Goal: Check status: Check status

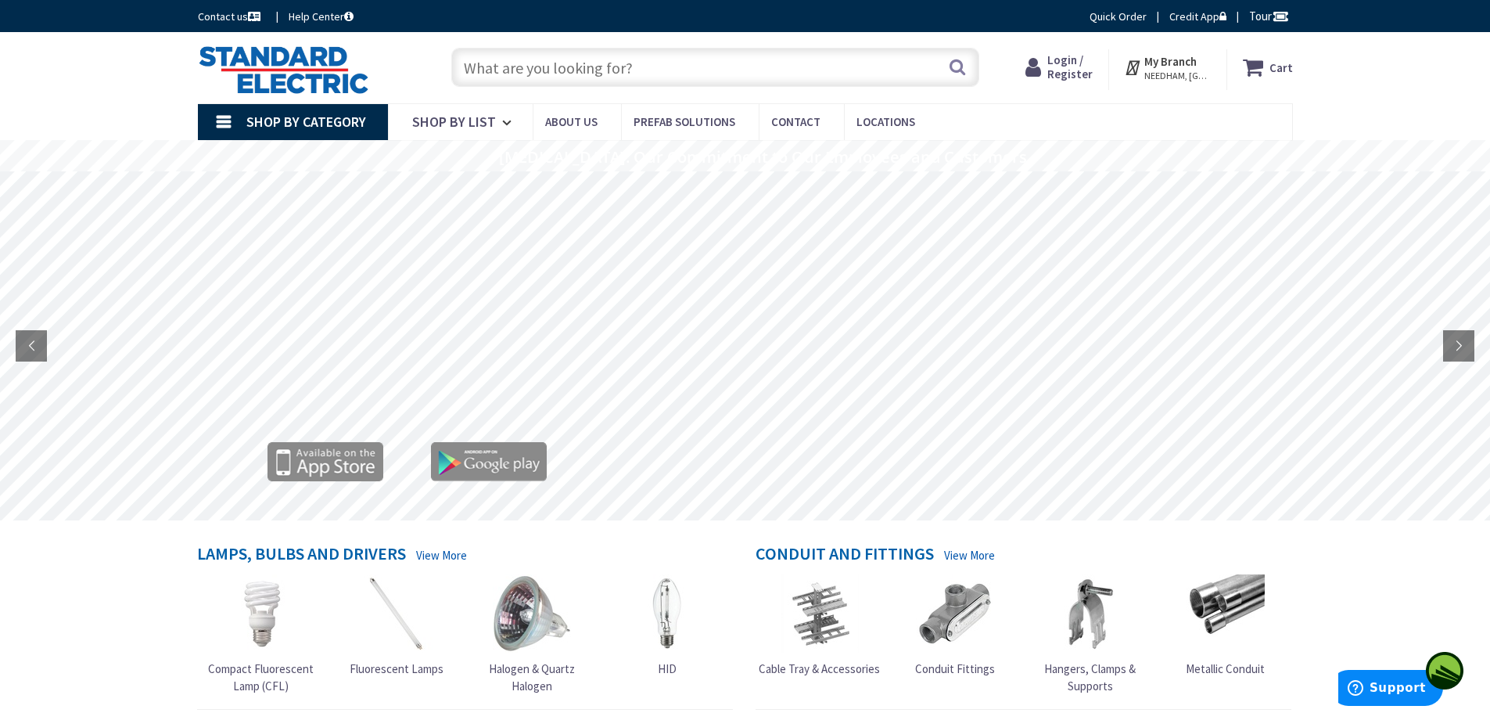
click at [1084, 64] on span "Login / Register" at bounding box center [1070, 66] width 45 height 29
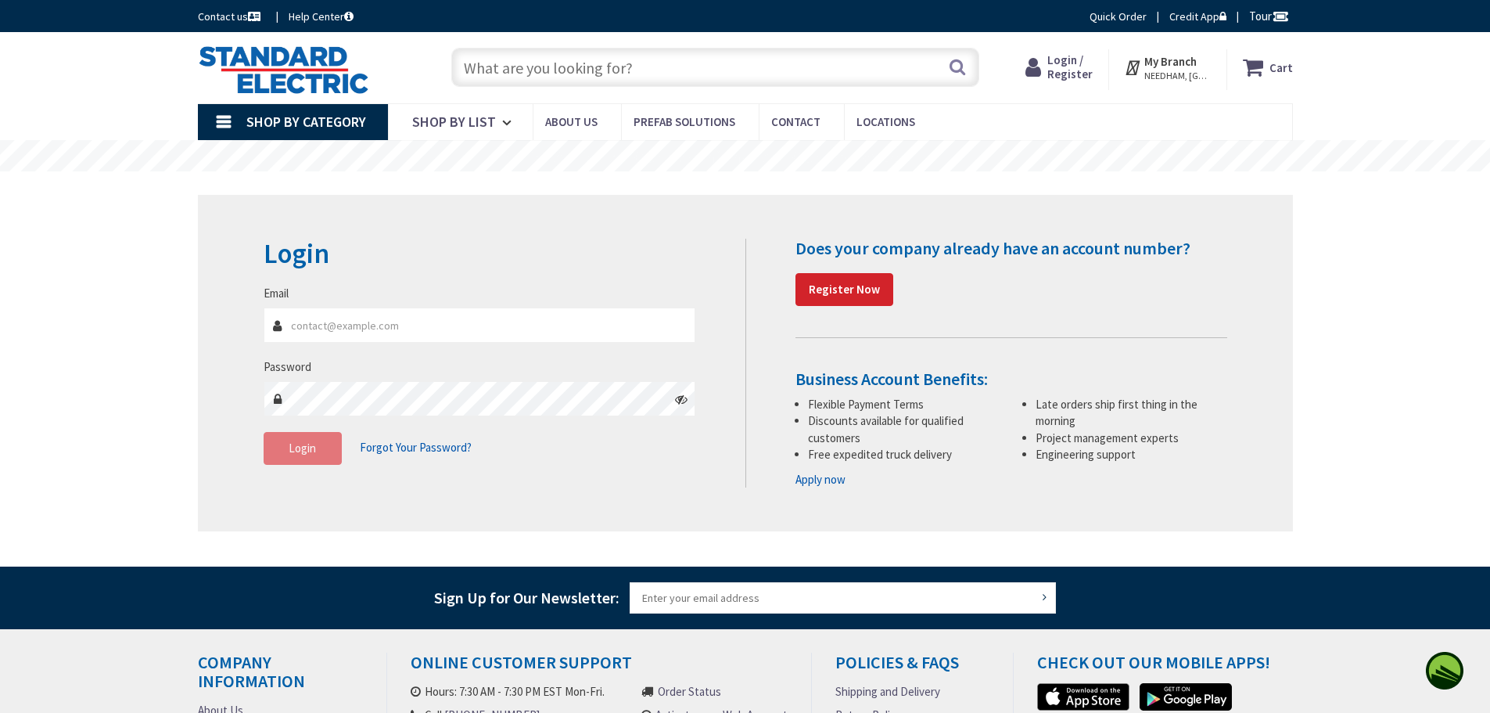
type input "[PERSON_NAME][GEOGRAPHIC_DATA], [GEOGRAPHIC_DATA]"
type input "me@markarianelectric.com"
click at [325, 458] on button "Login" at bounding box center [303, 448] width 78 height 33
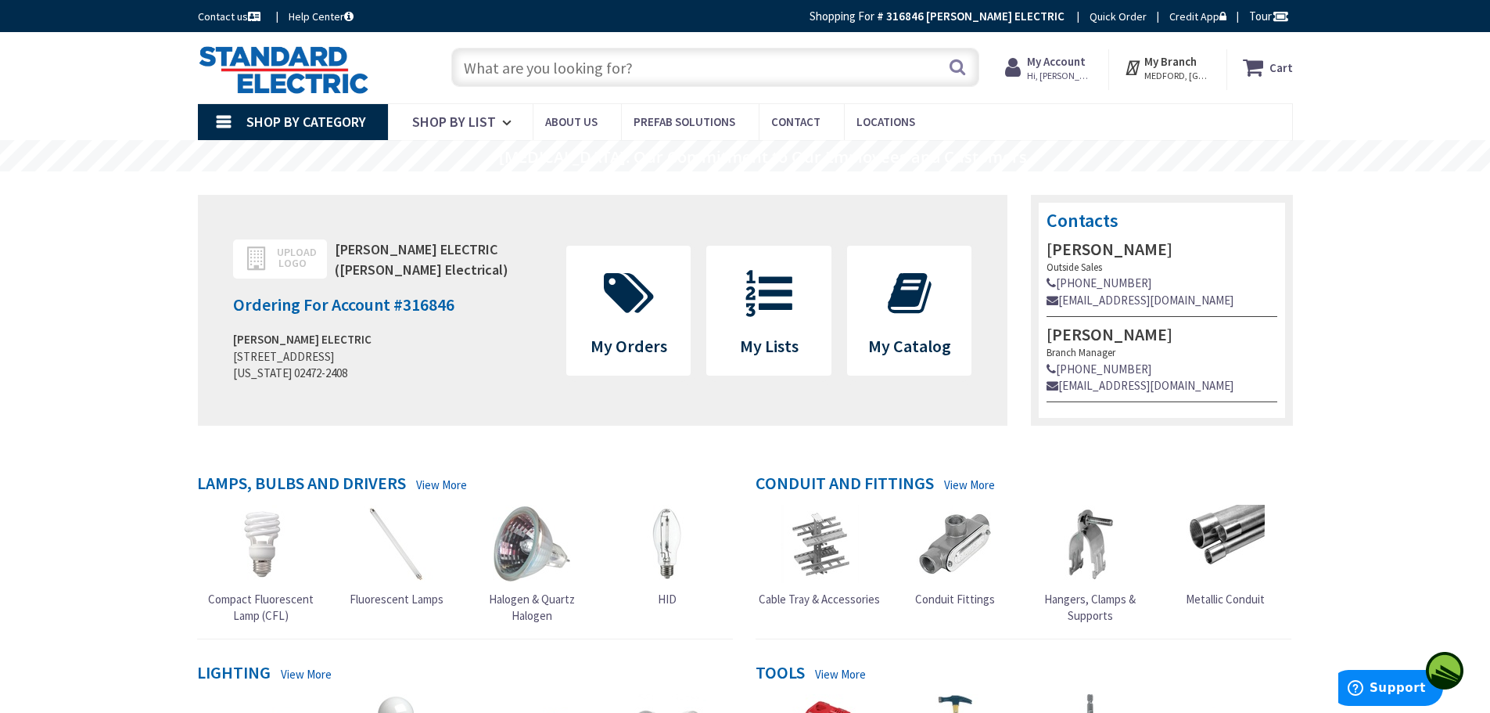
click at [1051, 65] on strong "My Account" at bounding box center [1056, 61] width 59 height 15
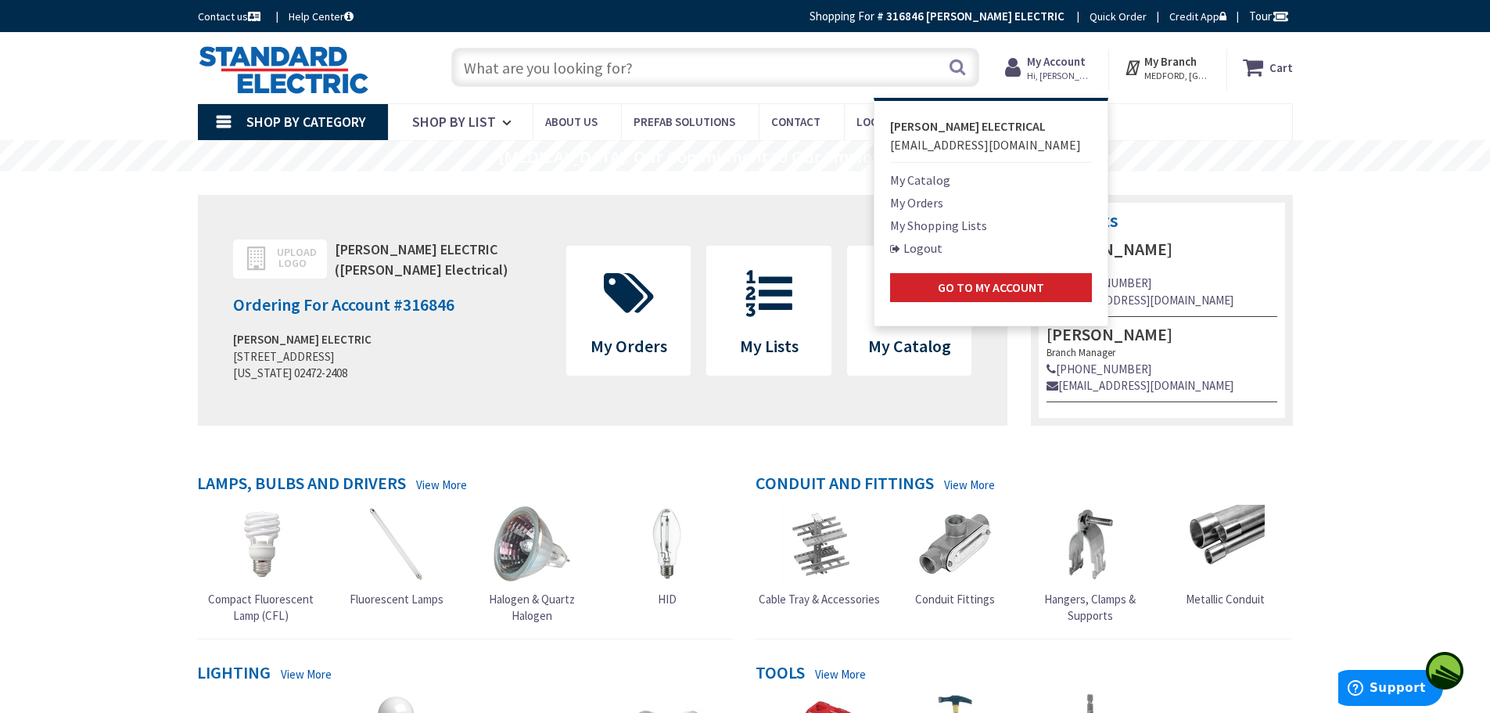
click at [918, 201] on link "My Orders" at bounding box center [916, 202] width 53 height 19
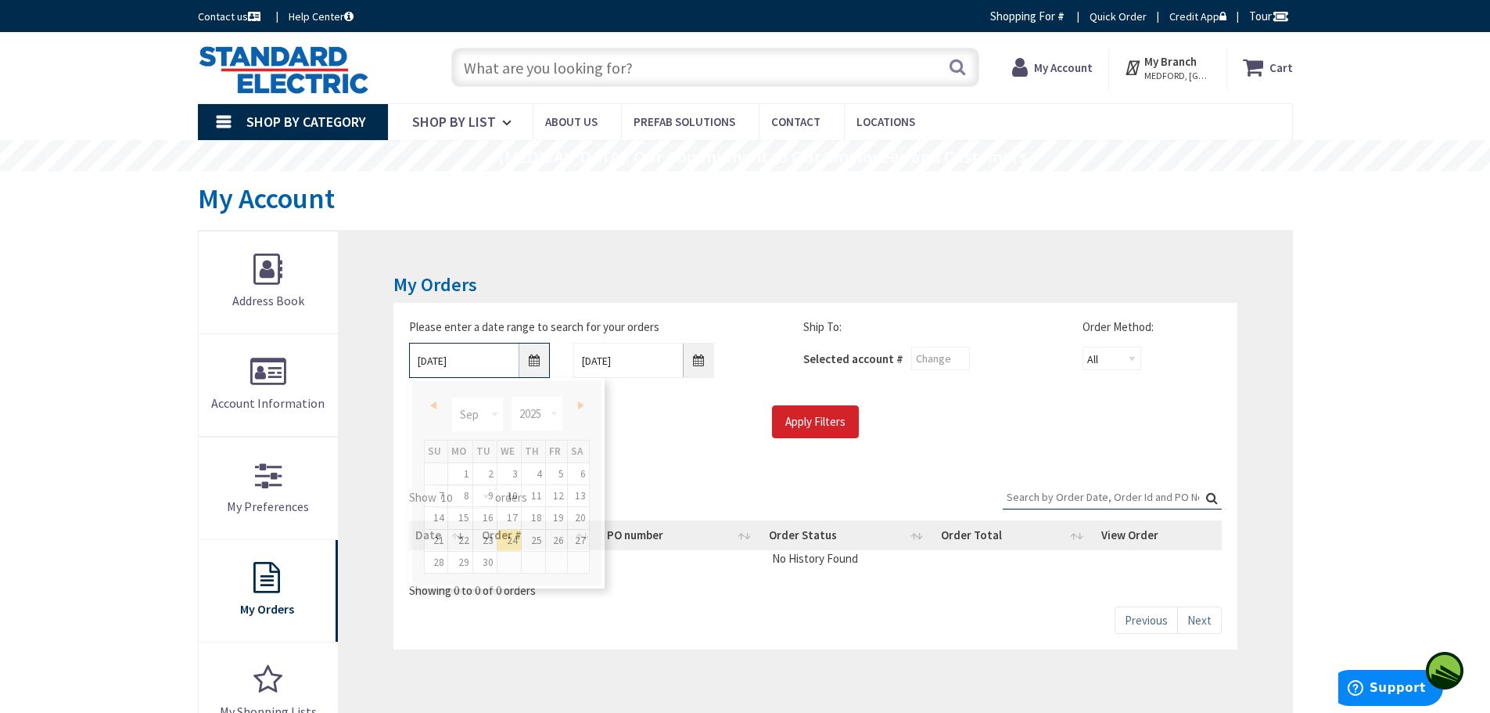
click at [531, 351] on input "9/24/2025" at bounding box center [479, 360] width 141 height 35
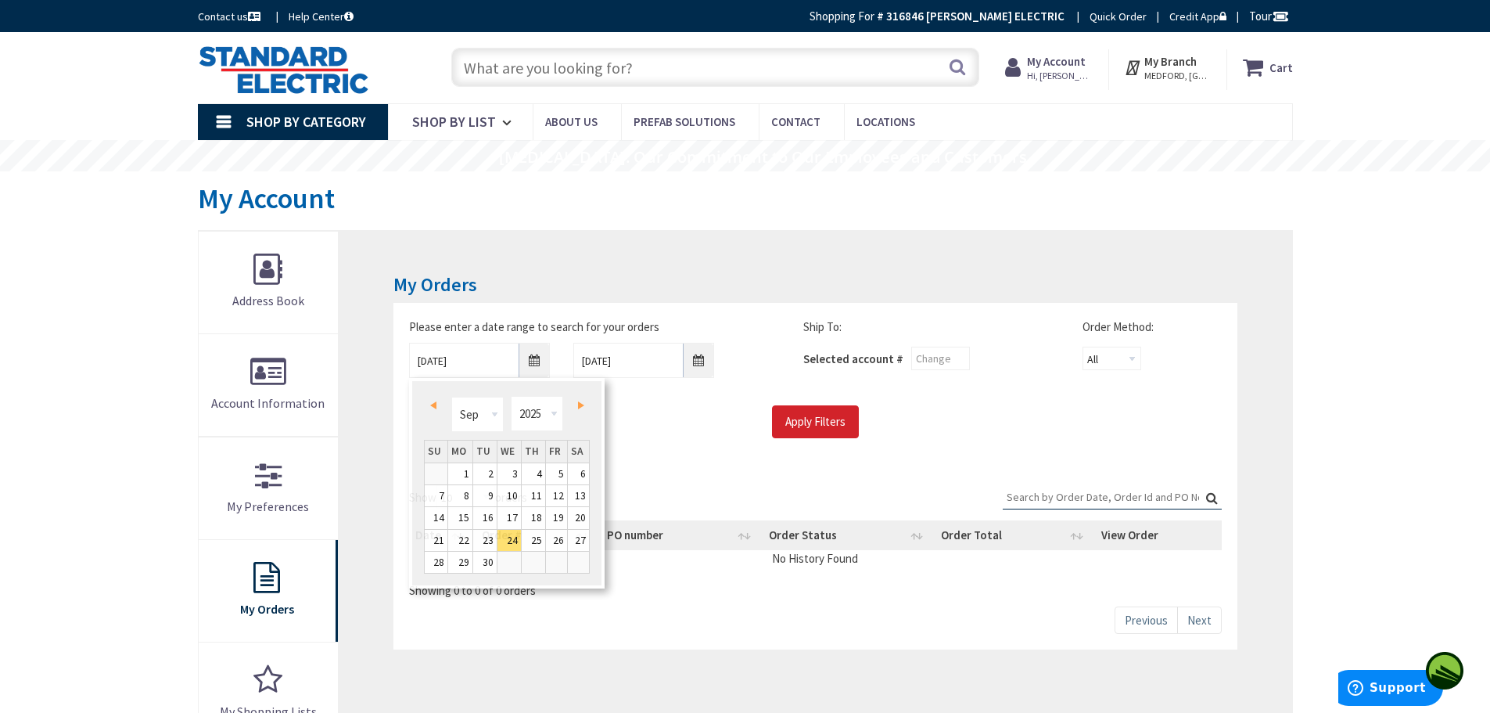
click at [553, 289] on h3 "My Orders" at bounding box center [815, 285] width 843 height 20
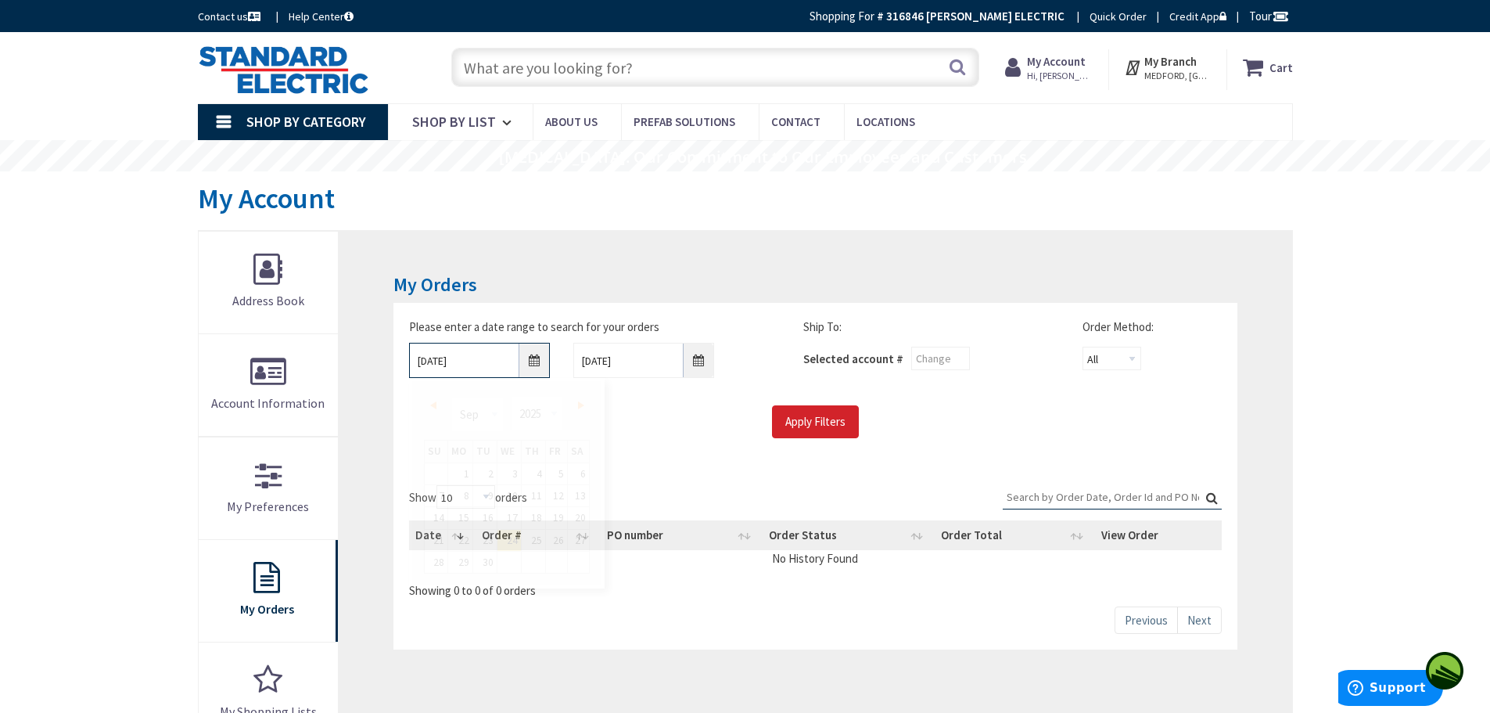
click at [539, 370] on input "9/24/2025" at bounding box center [479, 360] width 141 height 35
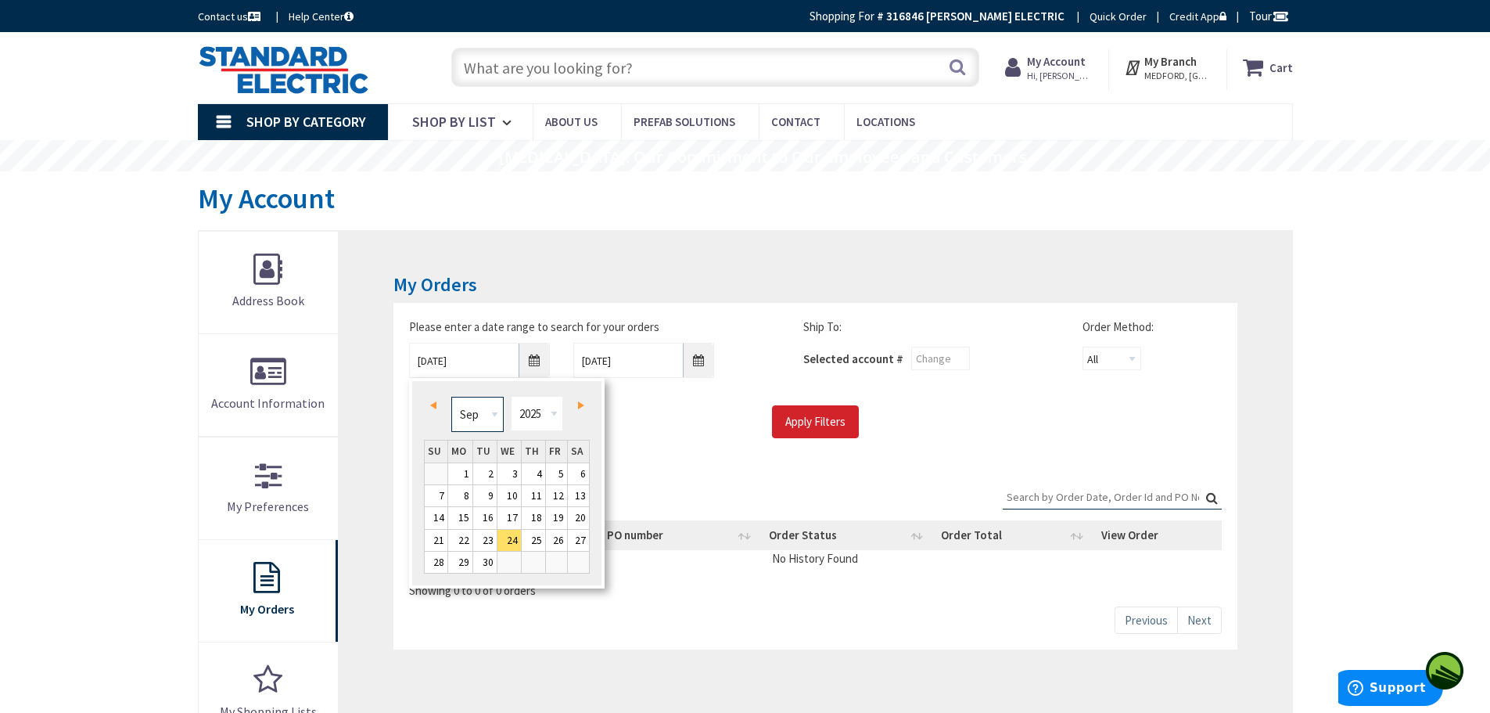
click at [495, 416] on select "Jan Feb Mar Apr May Jun Jul Aug Sep Oct Nov Dec" at bounding box center [477, 414] width 52 height 35
click at [451, 397] on select "Jan Feb Mar Apr May Jun Jul Aug Sep Oct Nov Dec" at bounding box center [477, 414] width 52 height 35
click at [461, 479] on link "1" at bounding box center [460, 473] width 24 height 21
type input "09/01/2025"
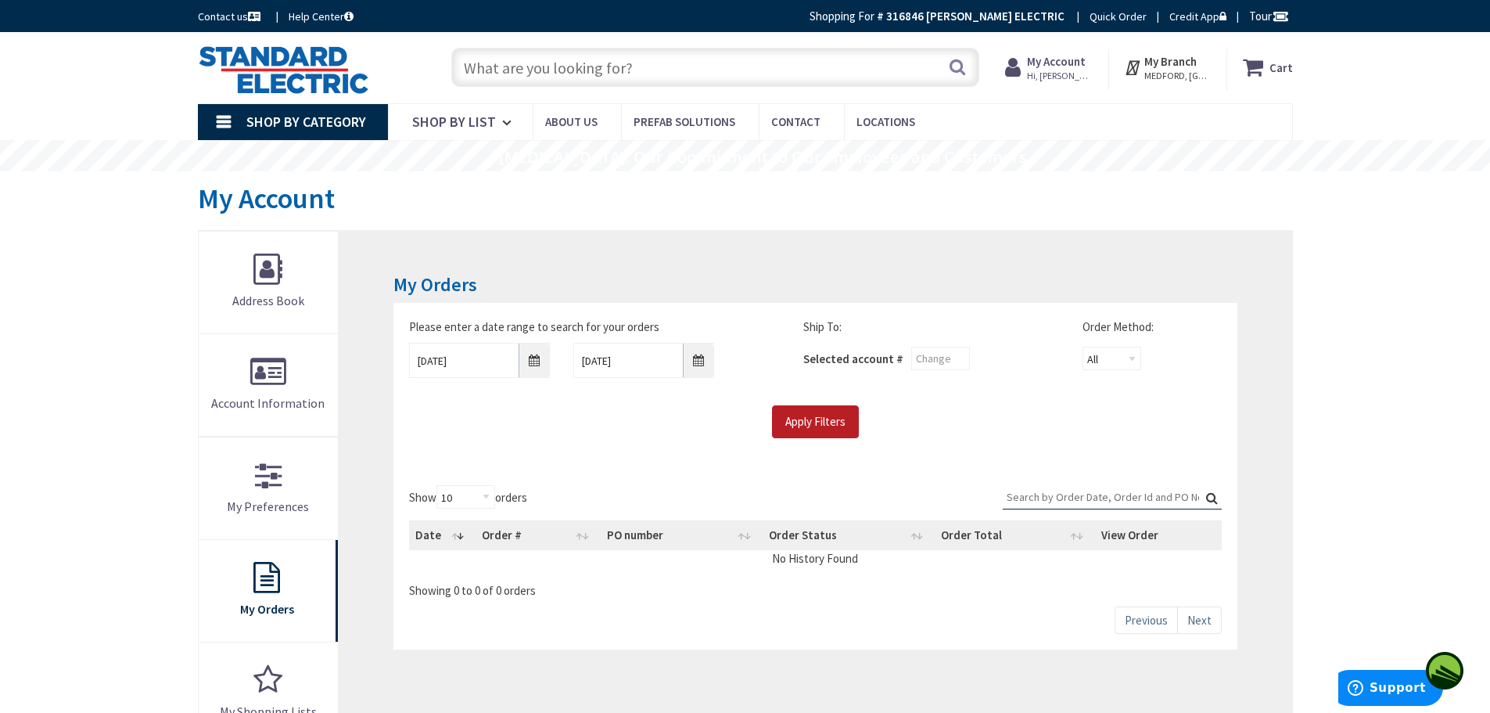
click at [800, 427] on input "Apply Filters" at bounding box center [815, 421] width 87 height 33
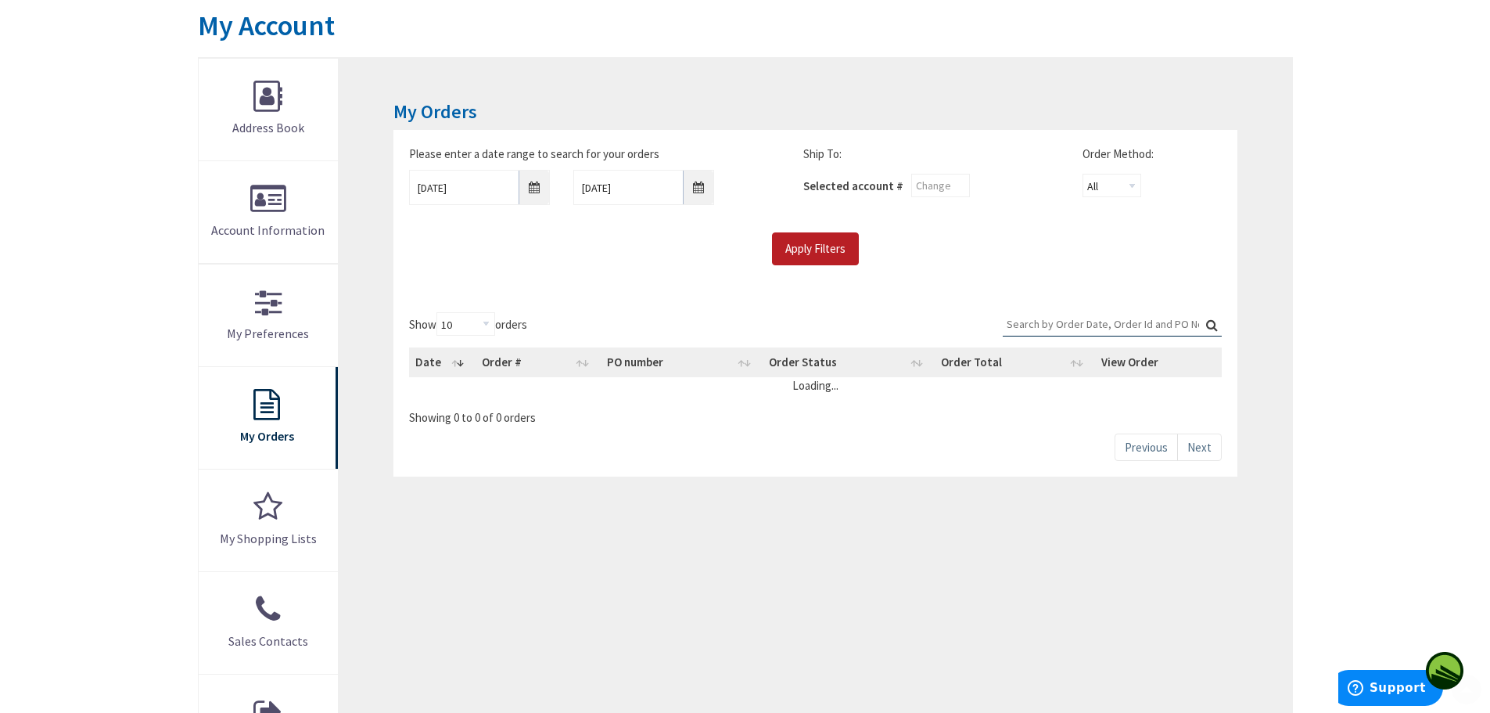
scroll to position [235, 0]
